Goal: Task Accomplishment & Management: Manage account settings

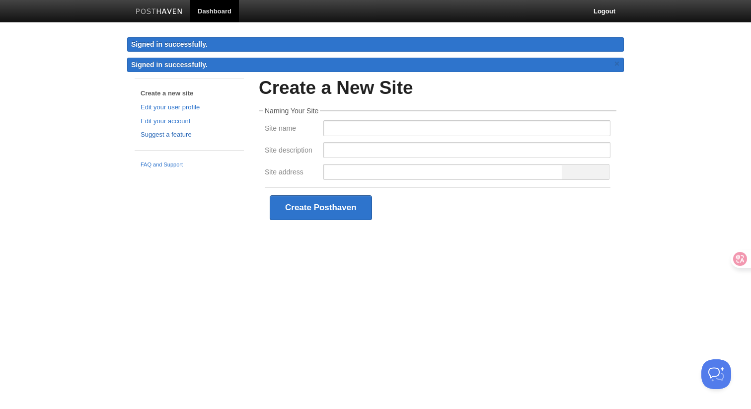
click at [162, 135] on link "Suggest a feature" at bounding box center [189, 135] width 97 height 10
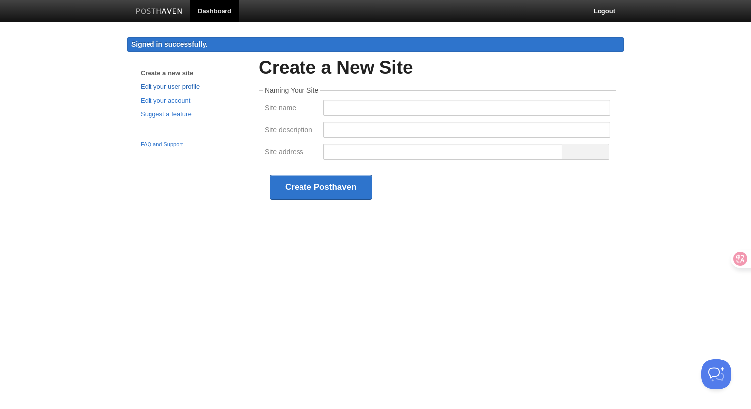
click at [167, 87] on link "Edit your user profile" at bounding box center [189, 87] width 97 height 10
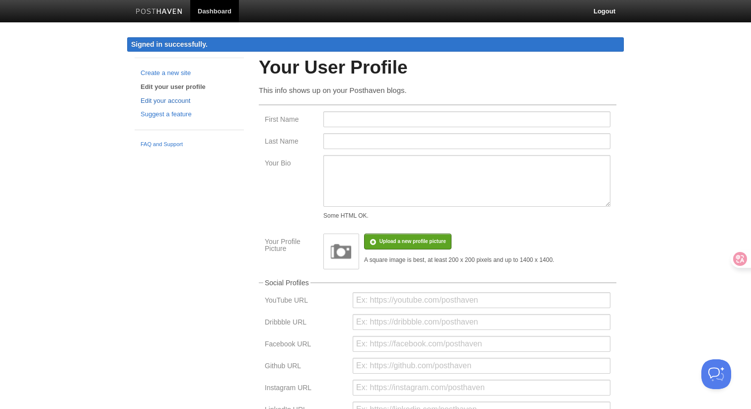
click at [174, 98] on link "Edit your account" at bounding box center [189, 101] width 97 height 10
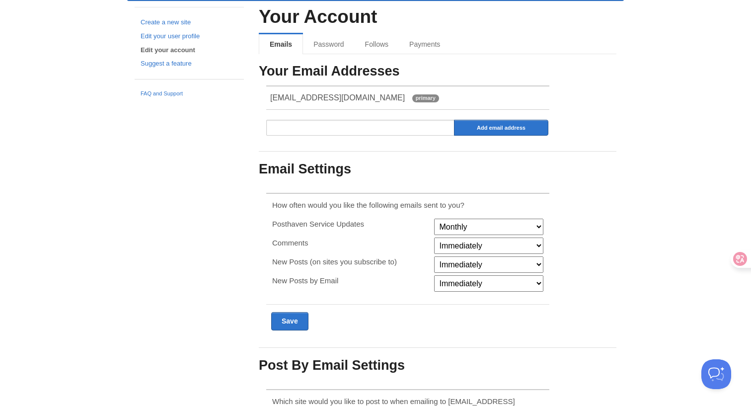
scroll to position [57, 0]
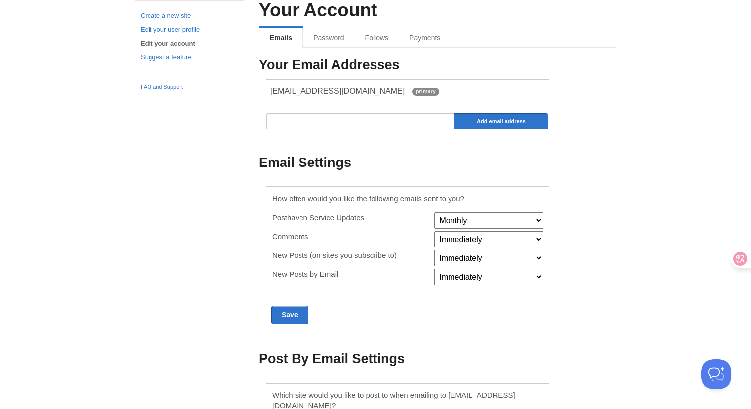
click at [491, 220] on select "Monthly Never" at bounding box center [488, 220] width 109 height 16
click at [500, 238] on select "Immediately Never" at bounding box center [488, 239] width 109 height 16
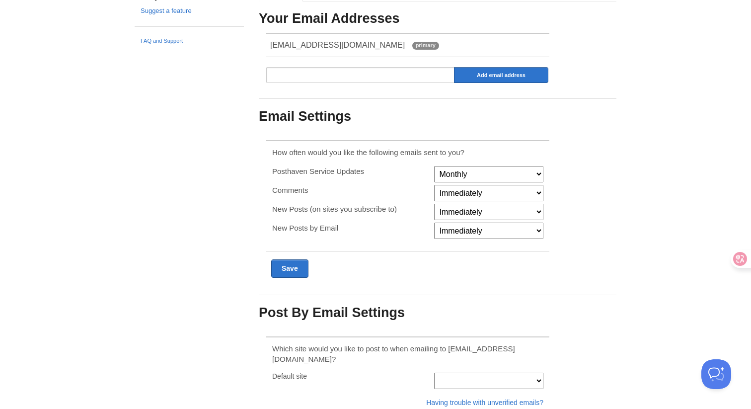
scroll to position [0, 0]
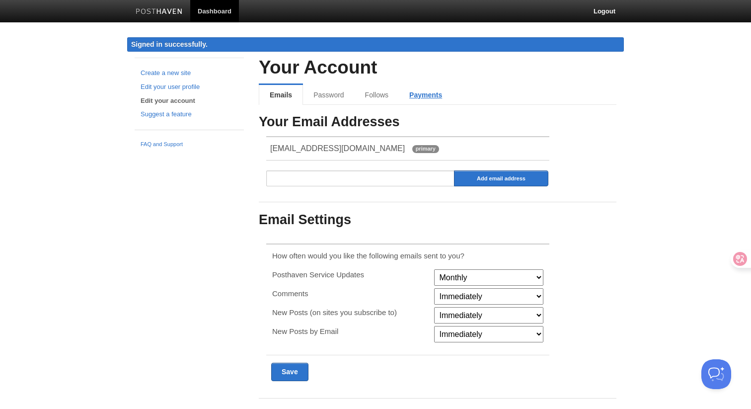
click at [427, 92] on link "Payments" at bounding box center [426, 95] width 54 height 20
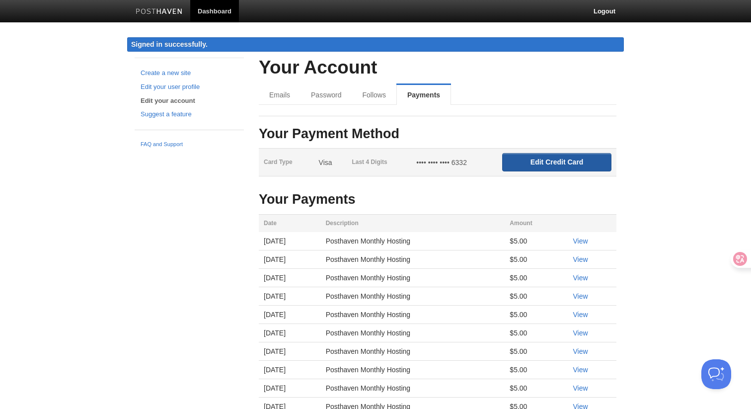
click at [550, 161] on input "Edit Credit Card" at bounding box center [556, 162] width 109 height 18
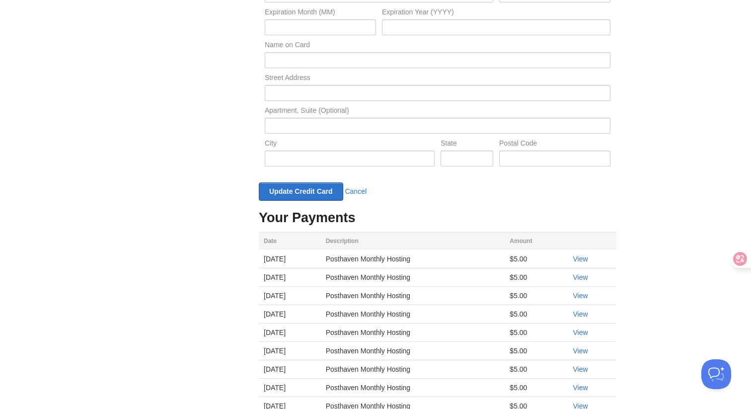
scroll to position [254, 0]
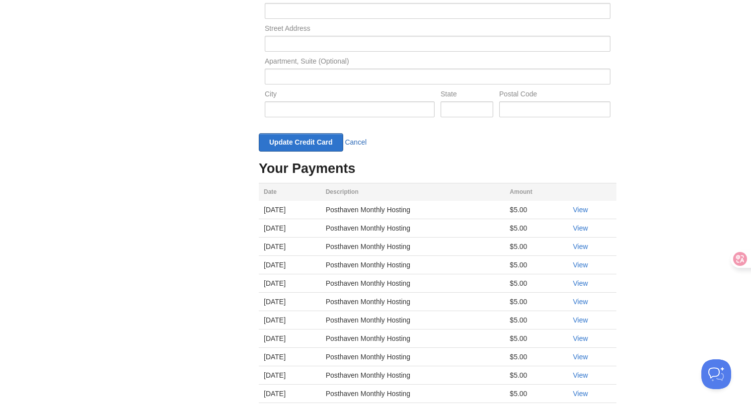
click at [353, 143] on link "Cancel" at bounding box center [356, 142] width 22 height 8
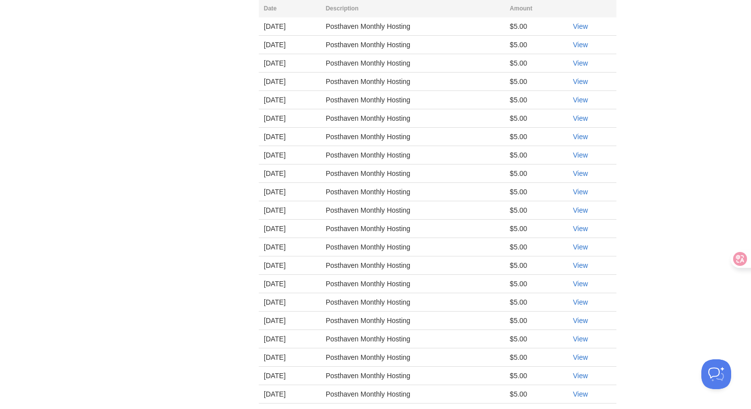
scroll to position [340, 0]
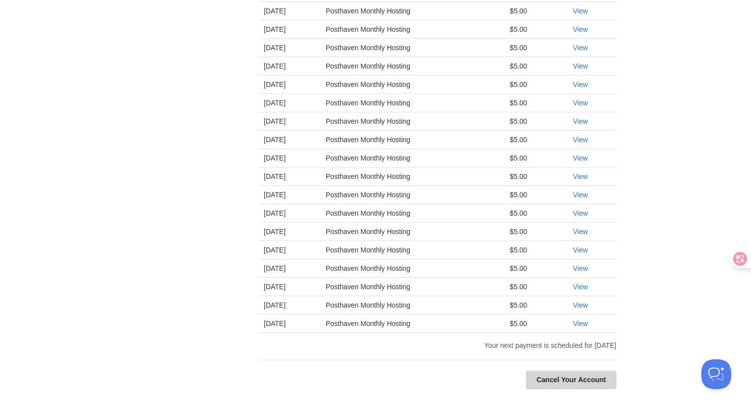
click at [561, 382] on link "Cancel Your Account" at bounding box center [571, 380] width 90 height 18
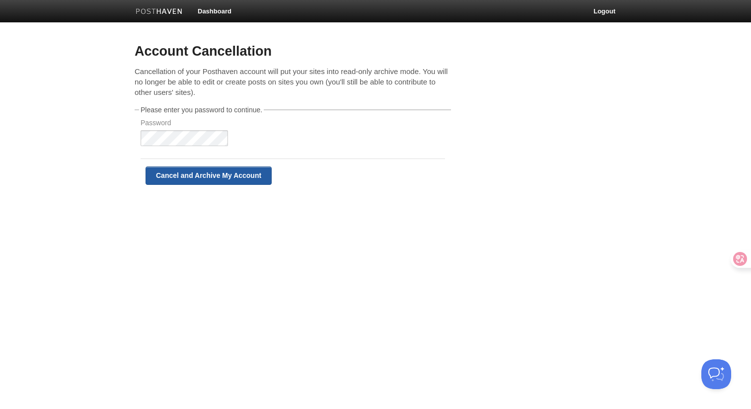
click at [189, 178] on input "Cancel and Archive My Account" at bounding box center [209, 175] width 126 height 18
click at [210, 11] on link "Dashboard" at bounding box center [214, 11] width 49 height 22
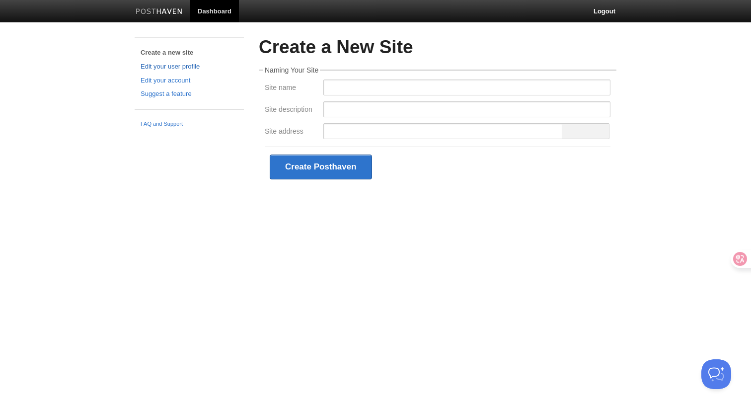
click at [158, 70] on link "Edit your user profile" at bounding box center [189, 67] width 97 height 10
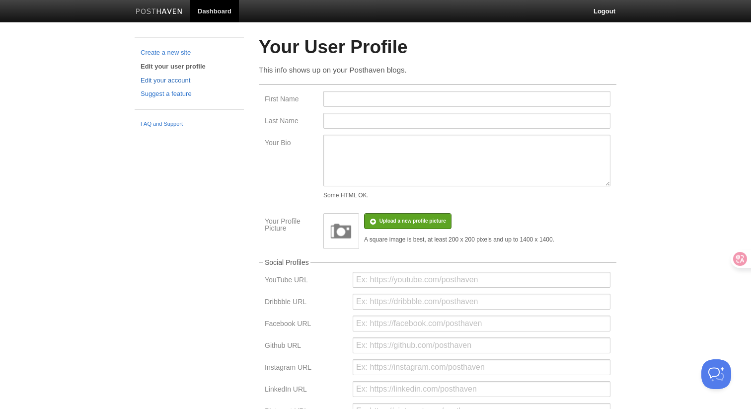
click at [167, 81] on link "Edit your account" at bounding box center [189, 81] width 97 height 10
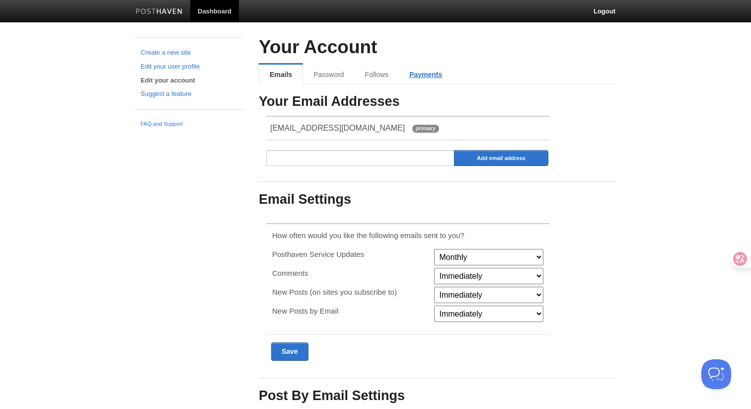
click at [428, 68] on link "Payments" at bounding box center [426, 75] width 54 height 20
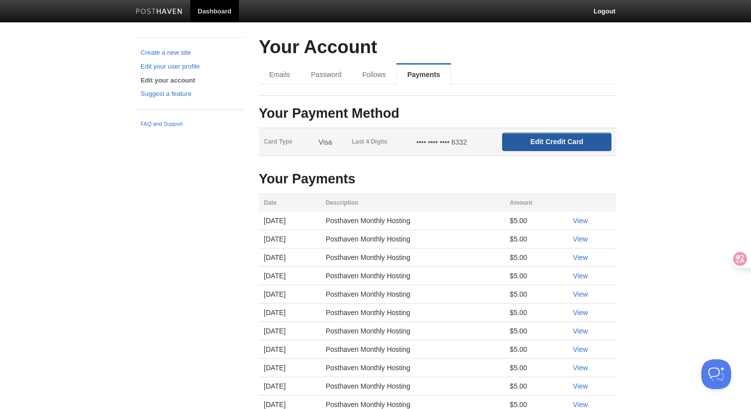
click at [548, 144] on input "Edit Credit Card" at bounding box center [556, 142] width 109 height 18
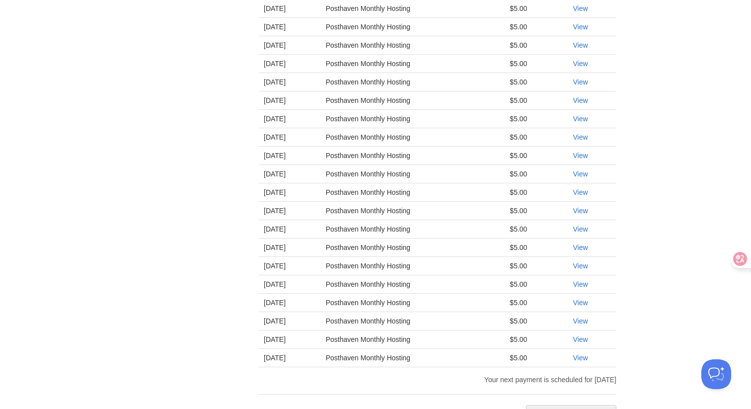
scroll to position [543, 0]
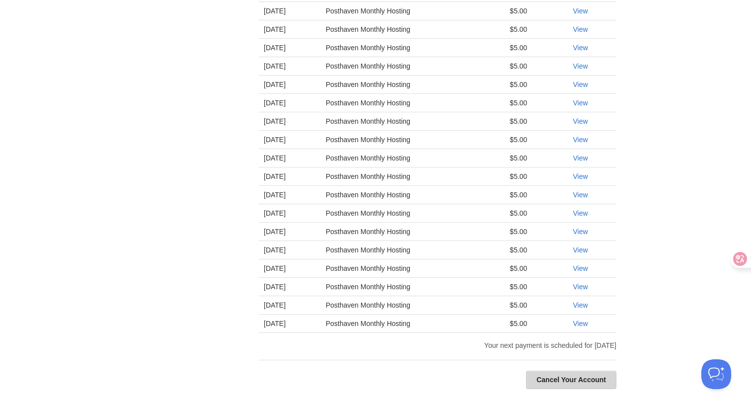
click at [574, 378] on link "Cancel Your Account" at bounding box center [571, 380] width 90 height 18
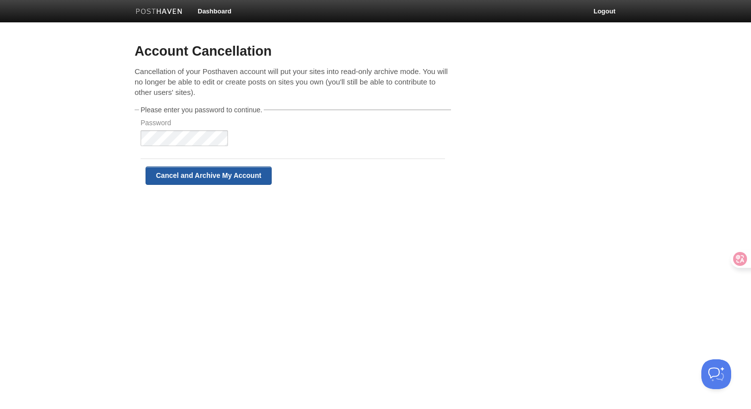
click at [185, 178] on input "Cancel and Archive My Account" at bounding box center [209, 175] width 126 height 18
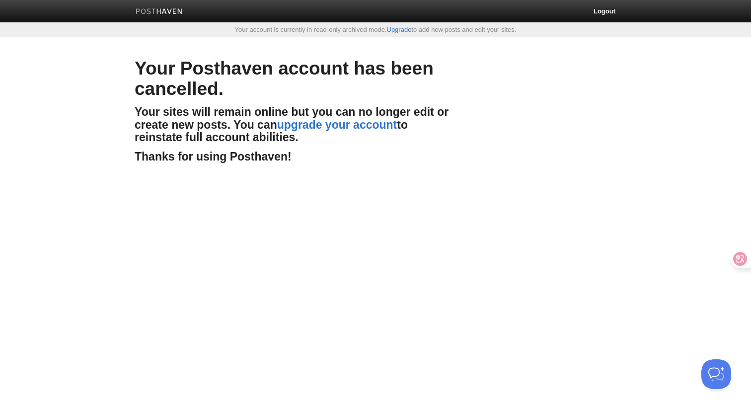
click at [164, 9] on img at bounding box center [159, 11] width 47 height 7
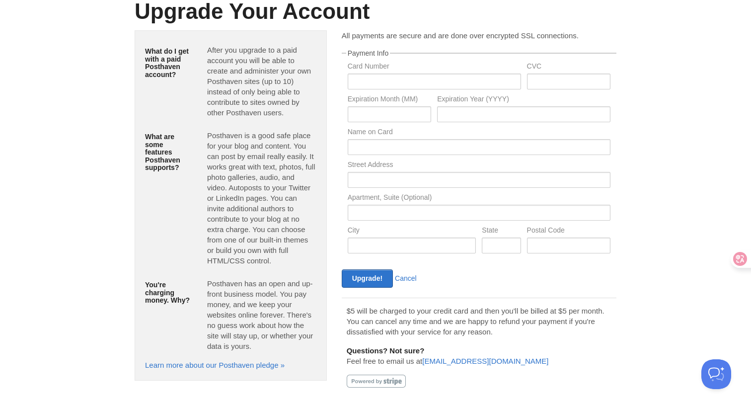
scroll to position [65, 0]
